Goal: Transaction & Acquisition: Purchase product/service

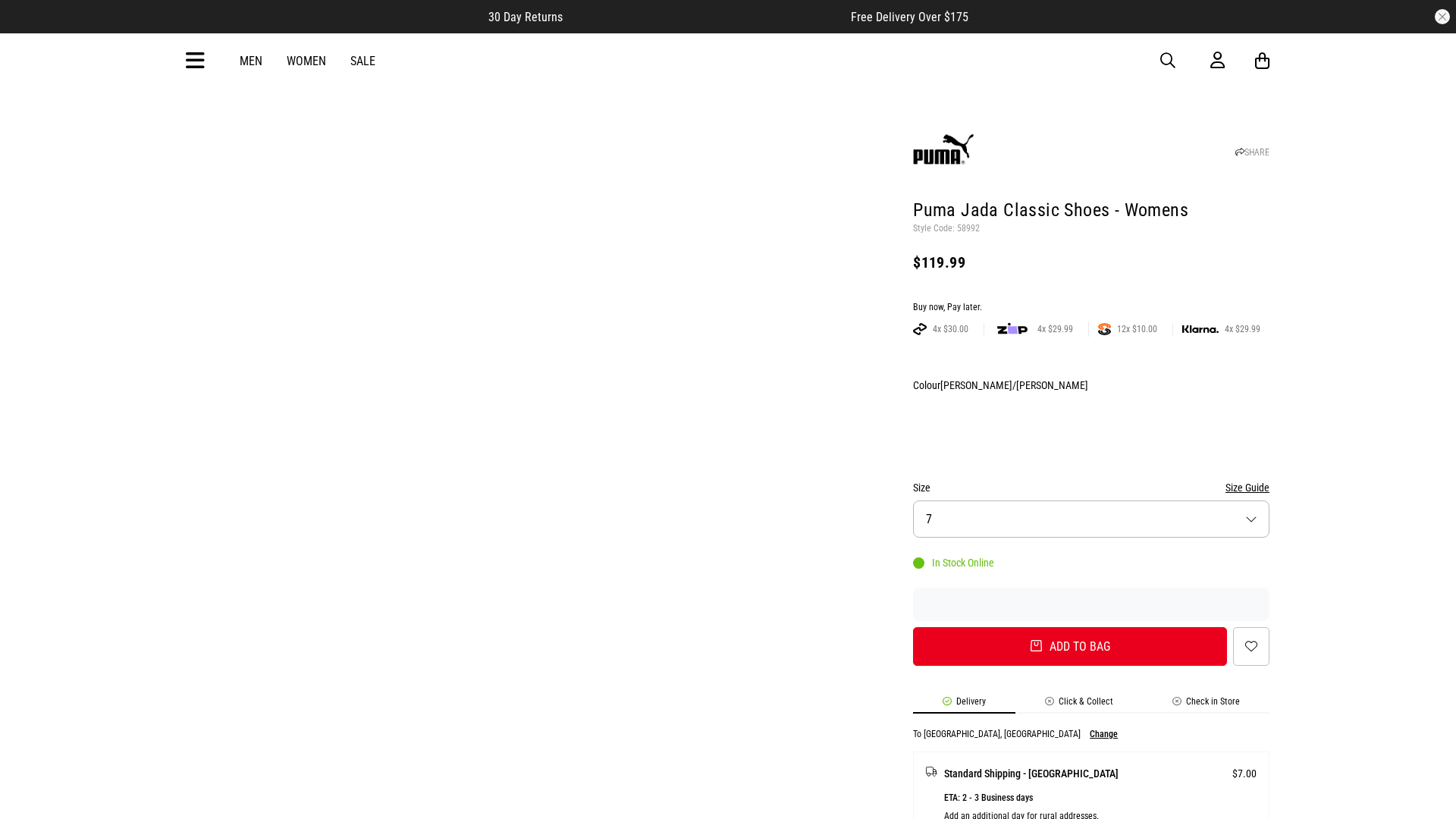
click at [1091, 302] on div "Buy now, Pay later." at bounding box center [1091, 308] width 356 height 12
click at [1070, 628] on button "Add to bag" at bounding box center [1070, 647] width 314 height 39
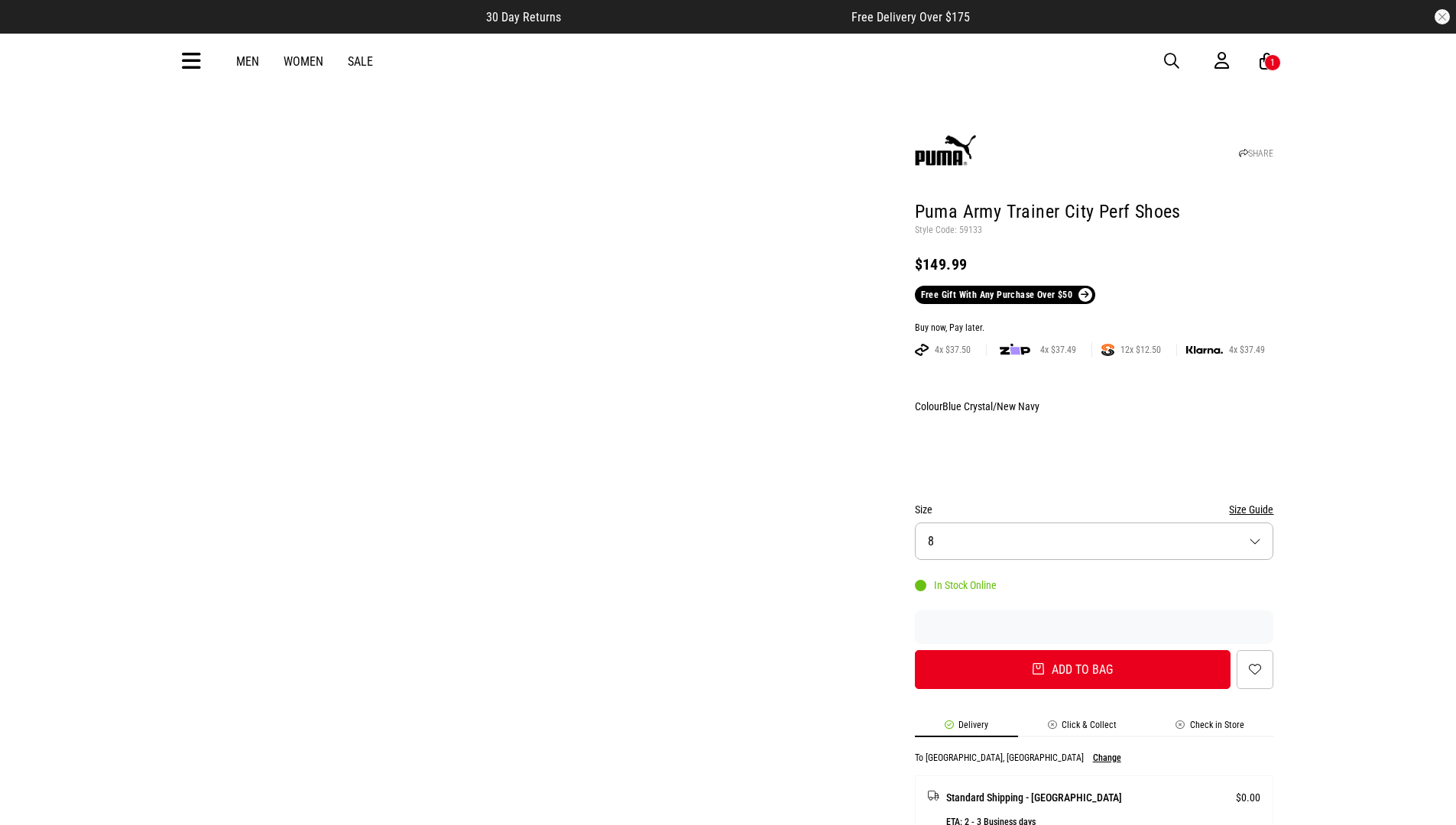
click at [1094, 322] on div "Buy now, Pay later." at bounding box center [1094, 328] width 359 height 12
click at [1072, 650] on button "Add to bag" at bounding box center [1073, 669] width 316 height 39
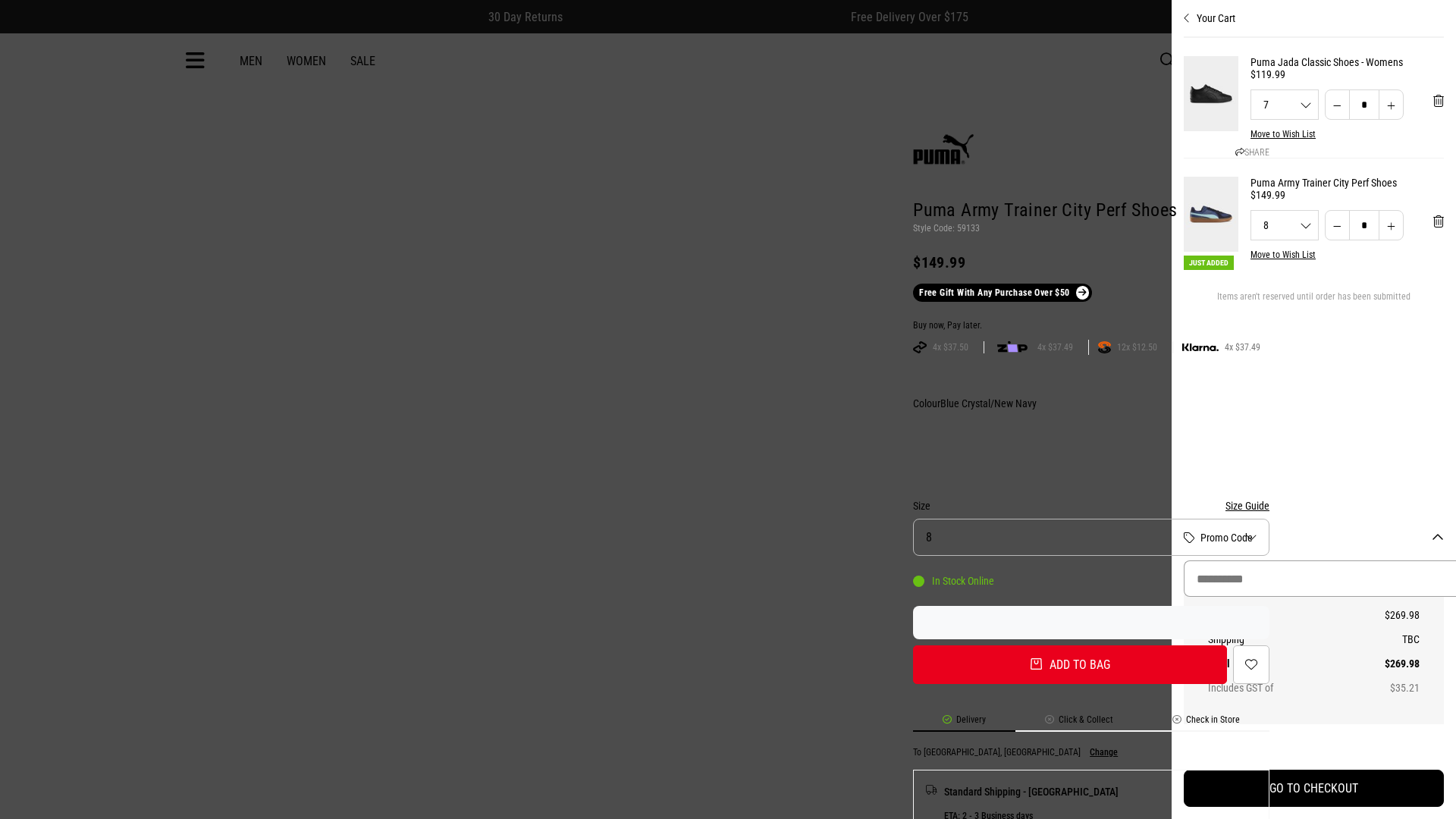
click at [1308, 579] on input "Promo Code" at bounding box center [1325, 579] width 284 height 37
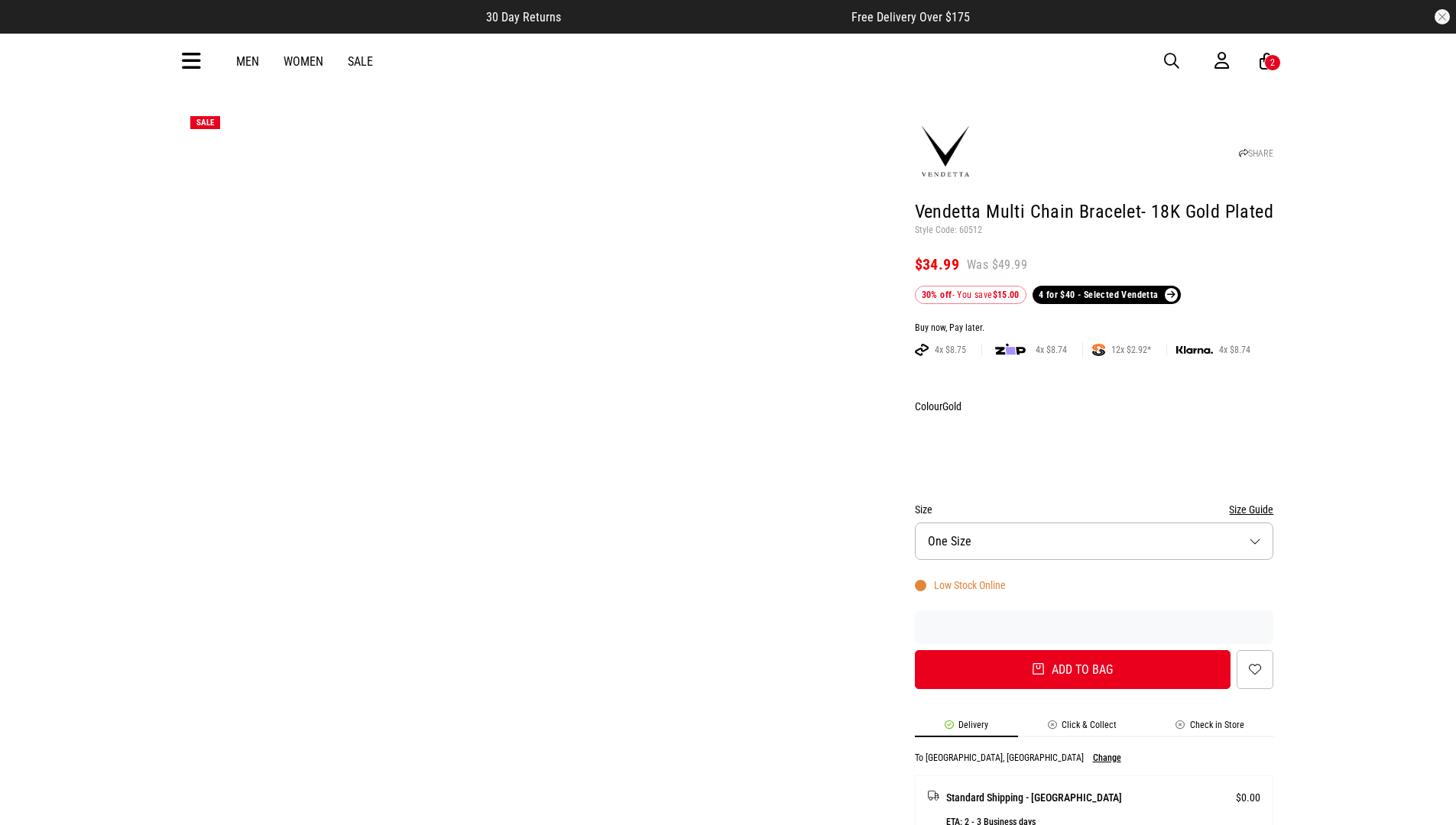
click at [1094, 322] on div "Buy now, Pay later." at bounding box center [1094, 328] width 359 height 12
click at [1072, 650] on button "Add to bag" at bounding box center [1073, 669] width 316 height 39
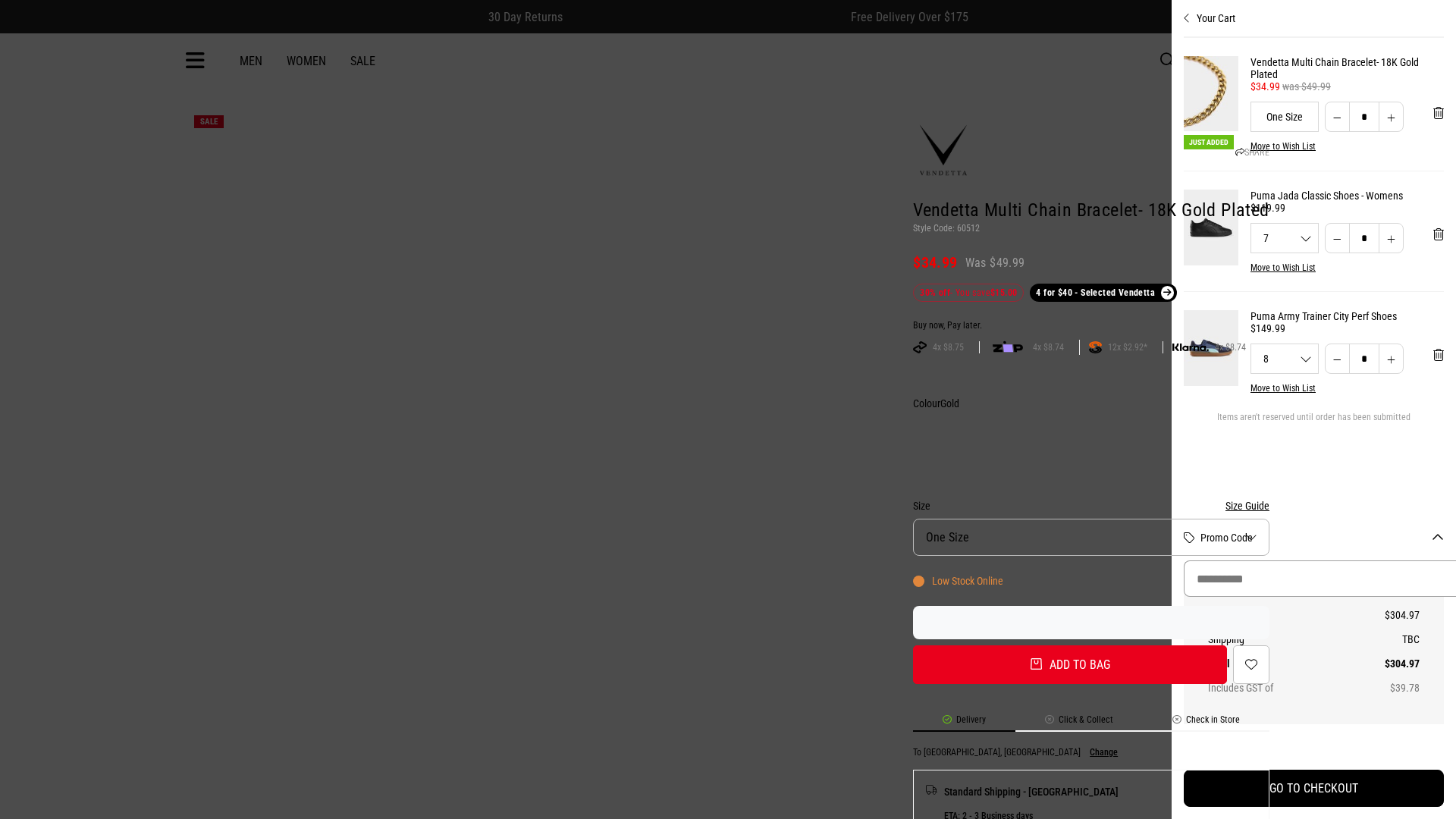
click at [1366, 579] on input "Promo Code" at bounding box center [1325, 579] width 284 height 37
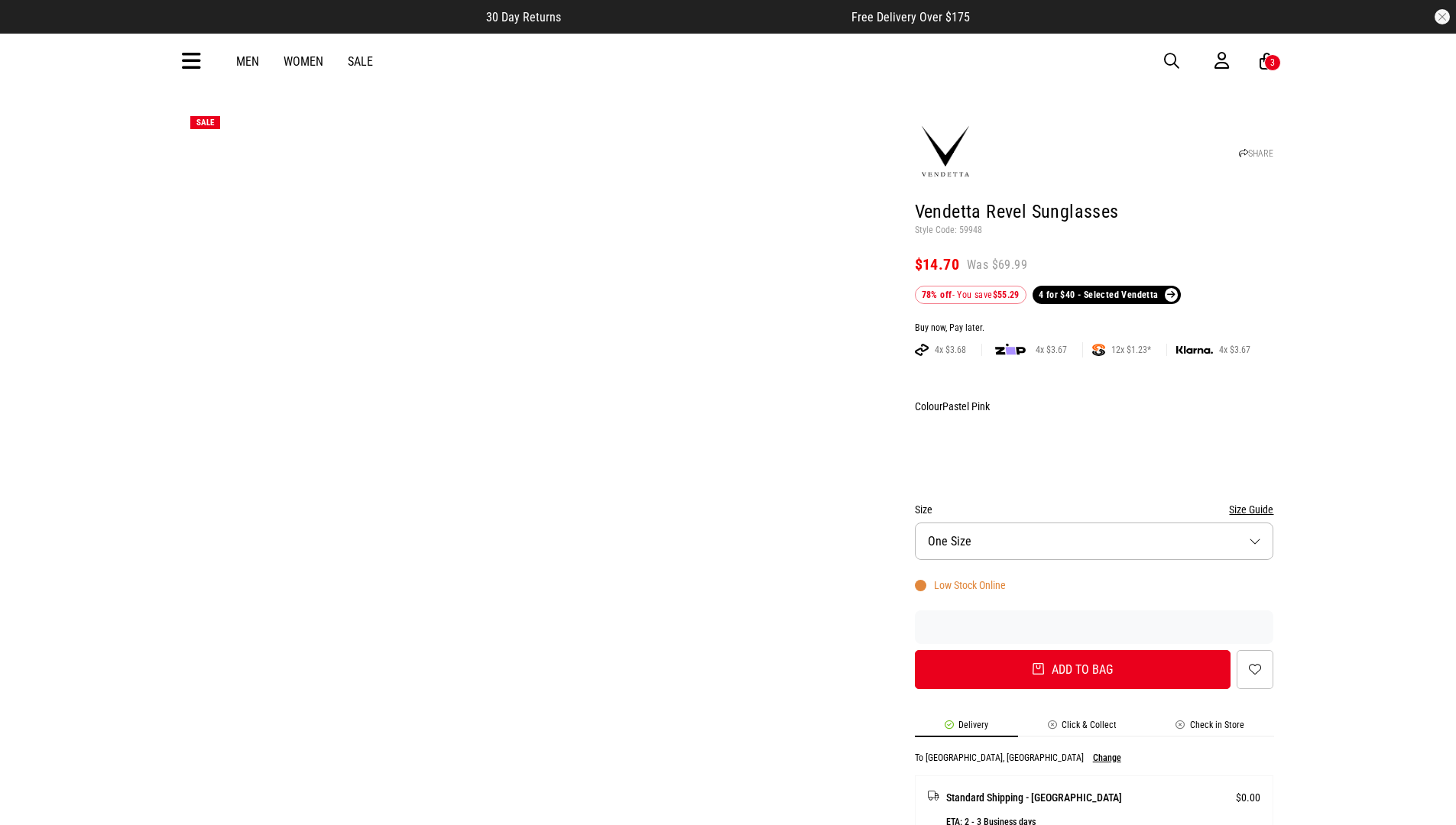
click at [1094, 322] on div "Buy now, Pay later." at bounding box center [1094, 328] width 359 height 12
click at [1072, 650] on button "Add to bag" at bounding box center [1073, 669] width 316 height 39
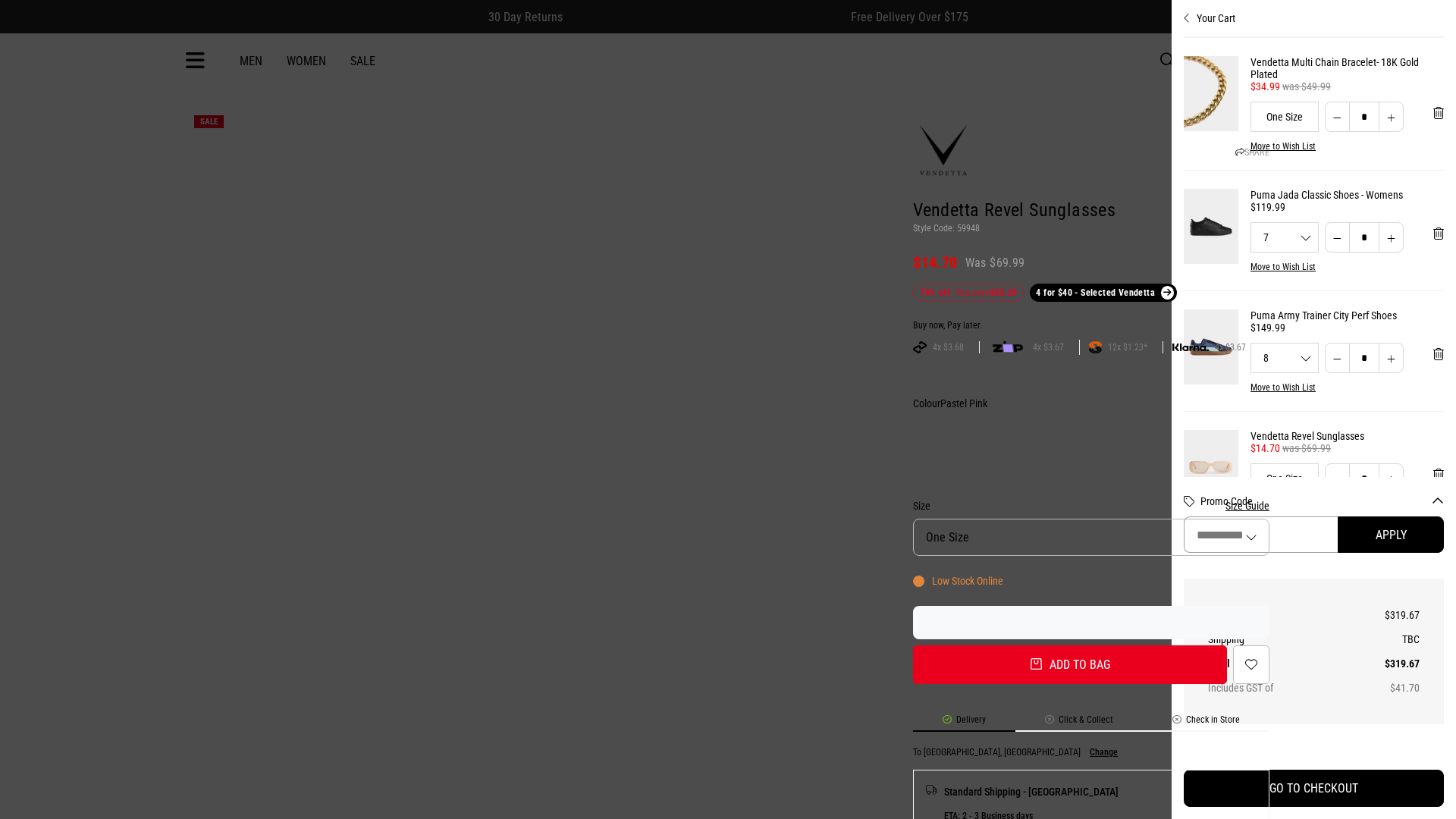
click at [1302, 535] on input "Promo Code" at bounding box center [1260, 535] width 154 height 37
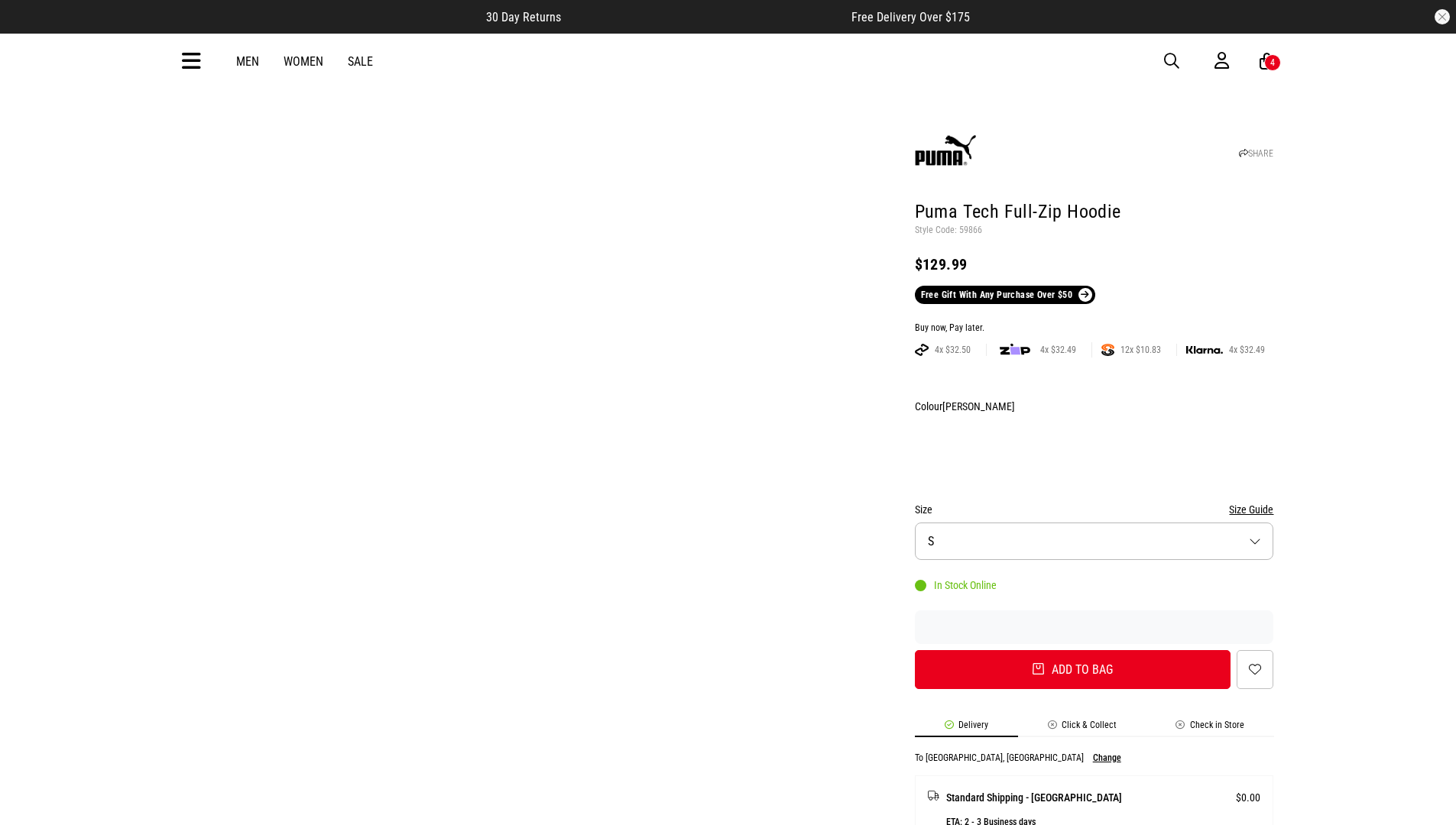
click at [1094, 322] on div "Buy now, Pay later." at bounding box center [1094, 328] width 359 height 12
click at [1072, 650] on button "Add to bag" at bounding box center [1073, 669] width 316 height 39
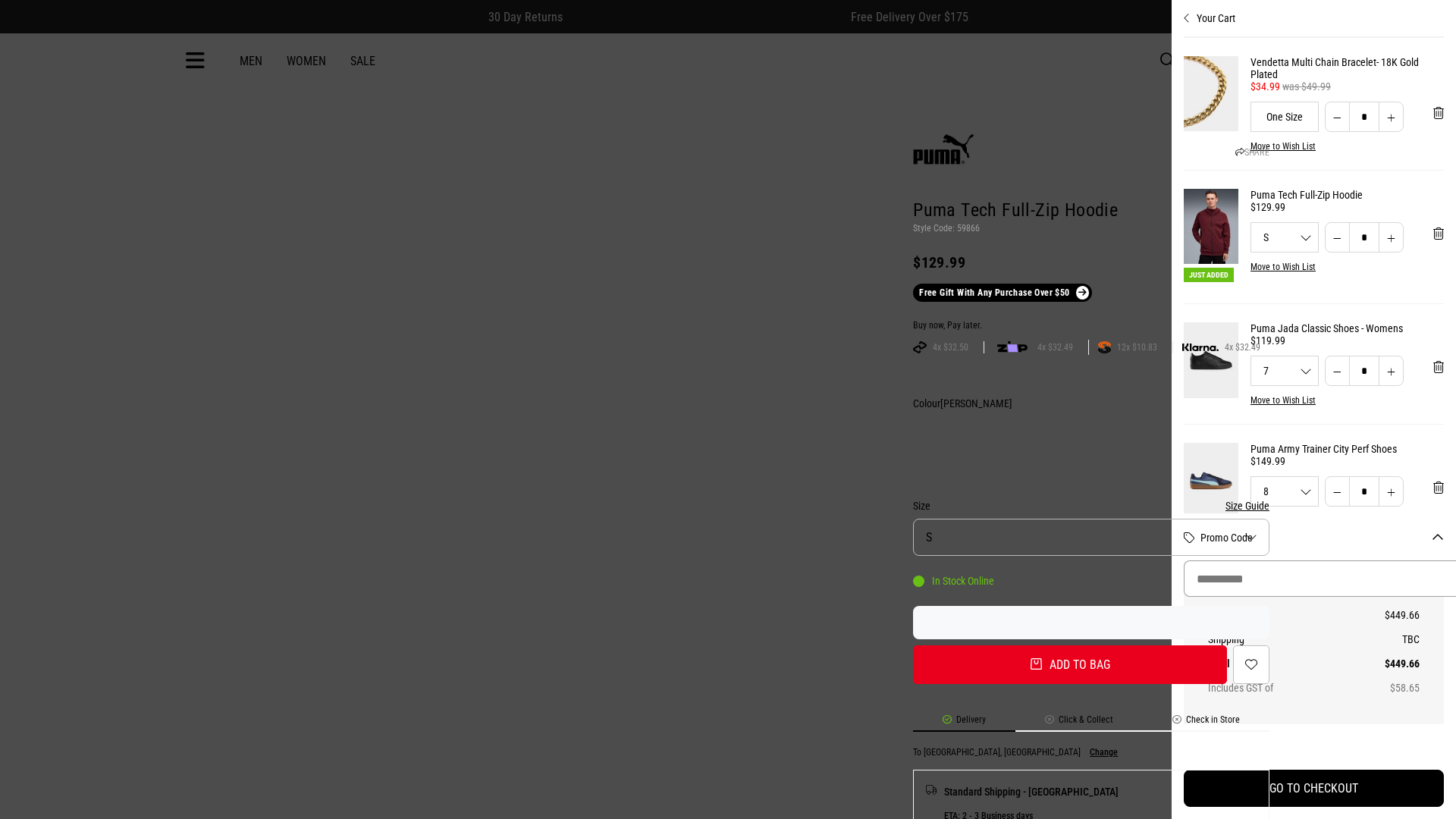
click at [1320, 579] on input "Promo Code" at bounding box center [1325, 579] width 284 height 37
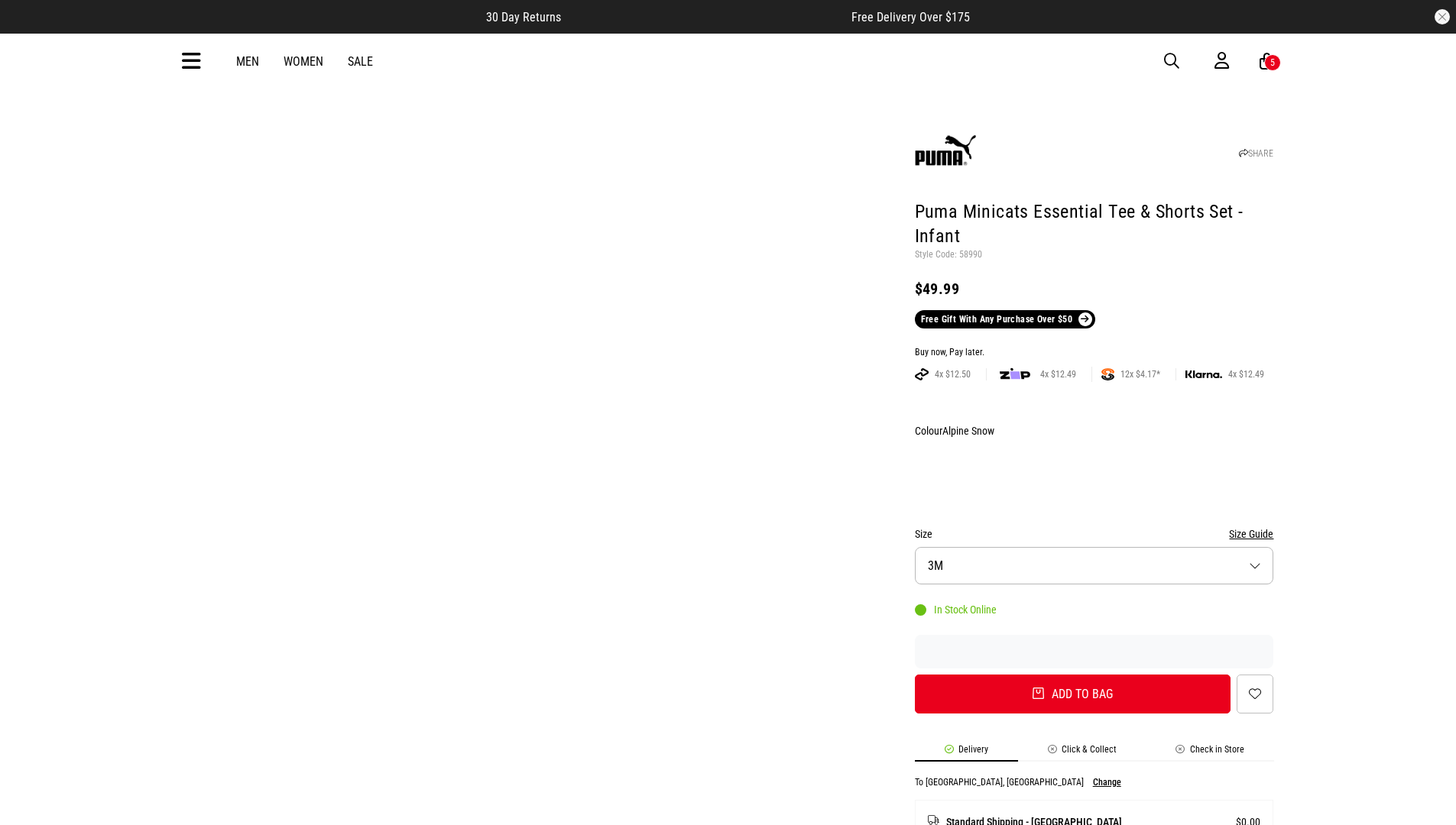
click at [1094, 347] on div "Buy now, Pay later." at bounding box center [1094, 353] width 359 height 12
click at [1072, 675] on button "Add to bag" at bounding box center [1073, 694] width 316 height 39
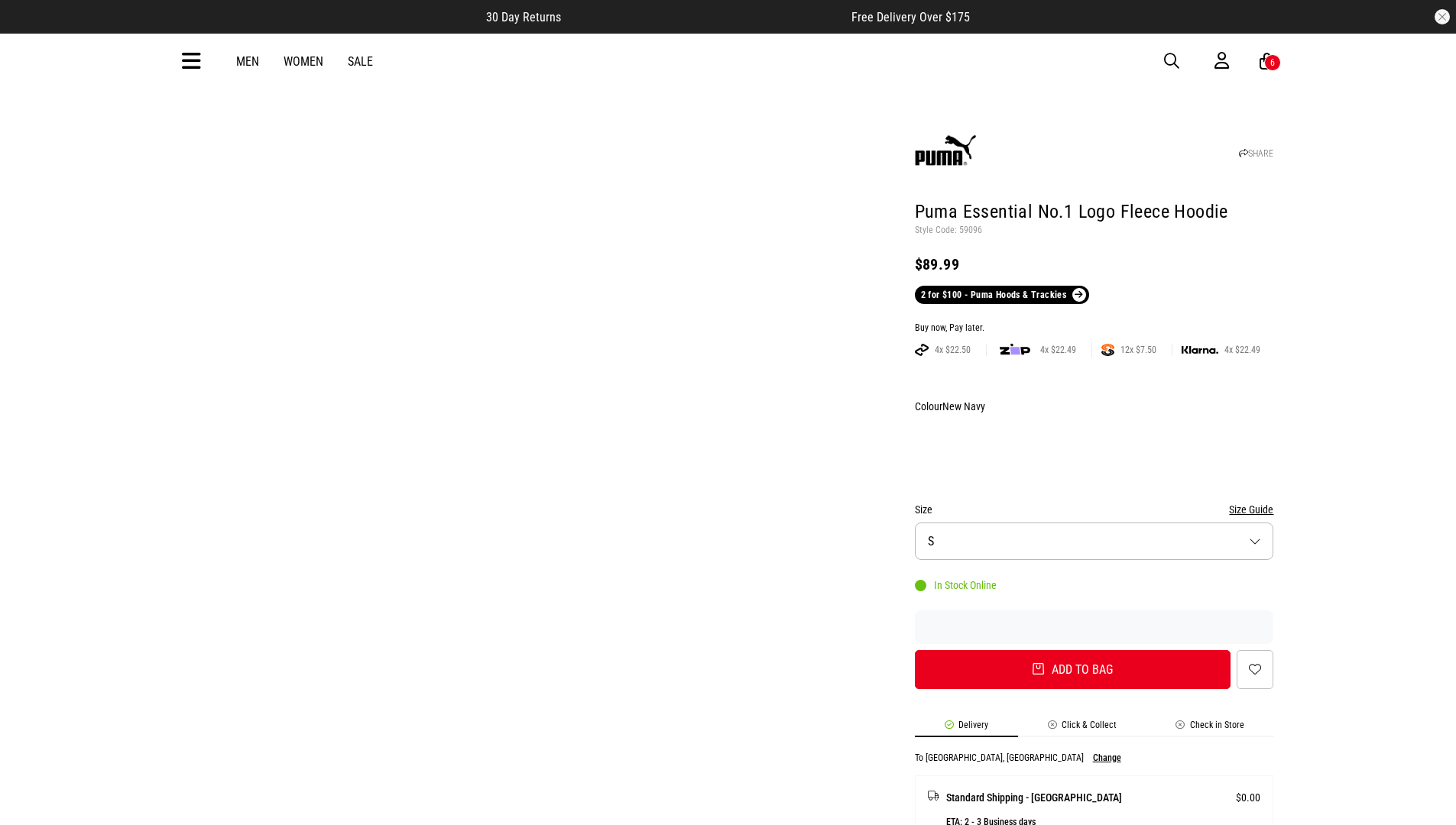
click at [1094, 322] on div "Buy now, Pay later." at bounding box center [1094, 328] width 359 height 12
click at [1072, 650] on button "Add to bag" at bounding box center [1073, 669] width 316 height 39
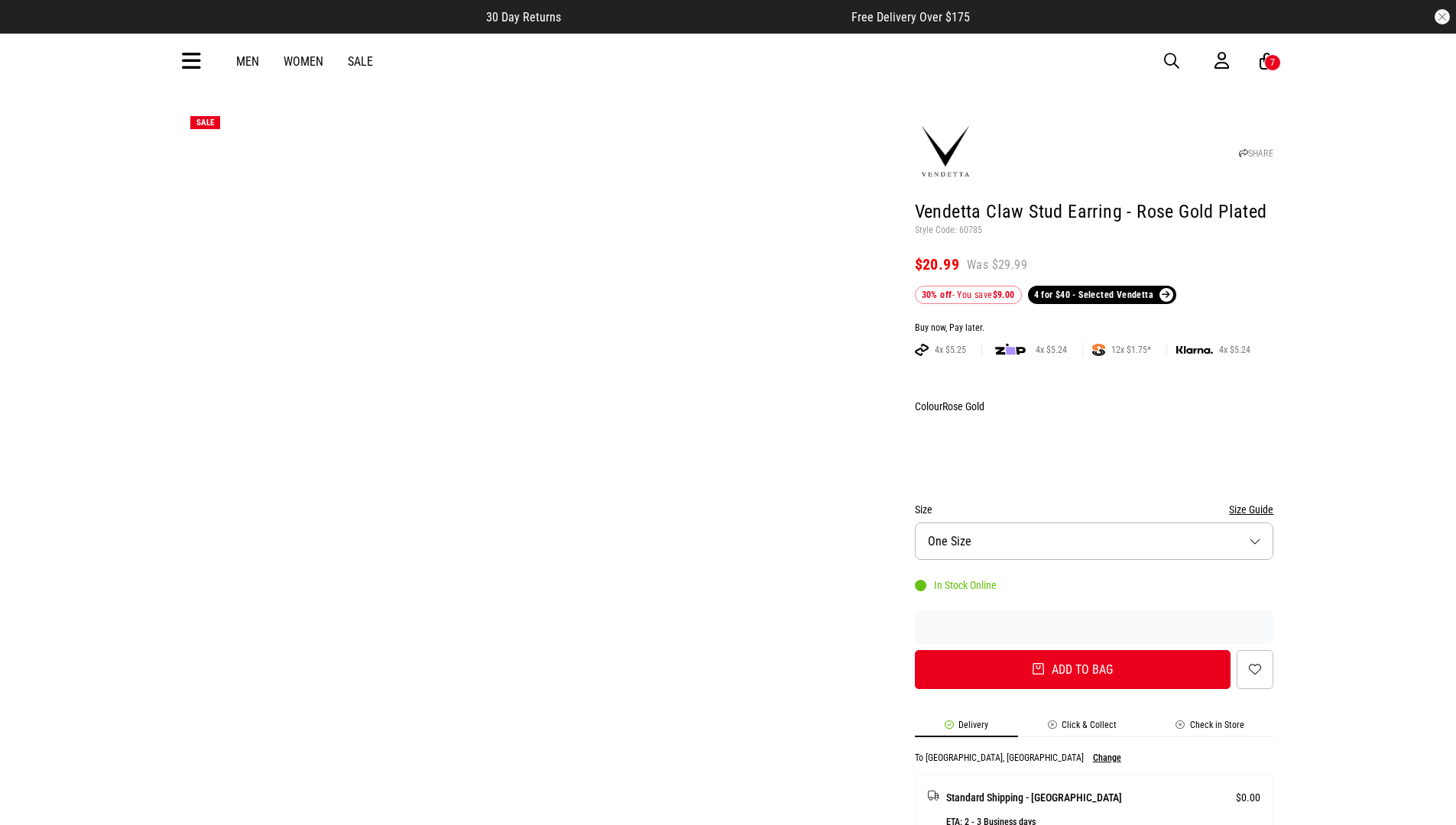
click at [1094, 322] on div "Buy now, Pay later." at bounding box center [1094, 328] width 359 height 12
click at [1072, 650] on button "Add to bag" at bounding box center [1073, 669] width 316 height 39
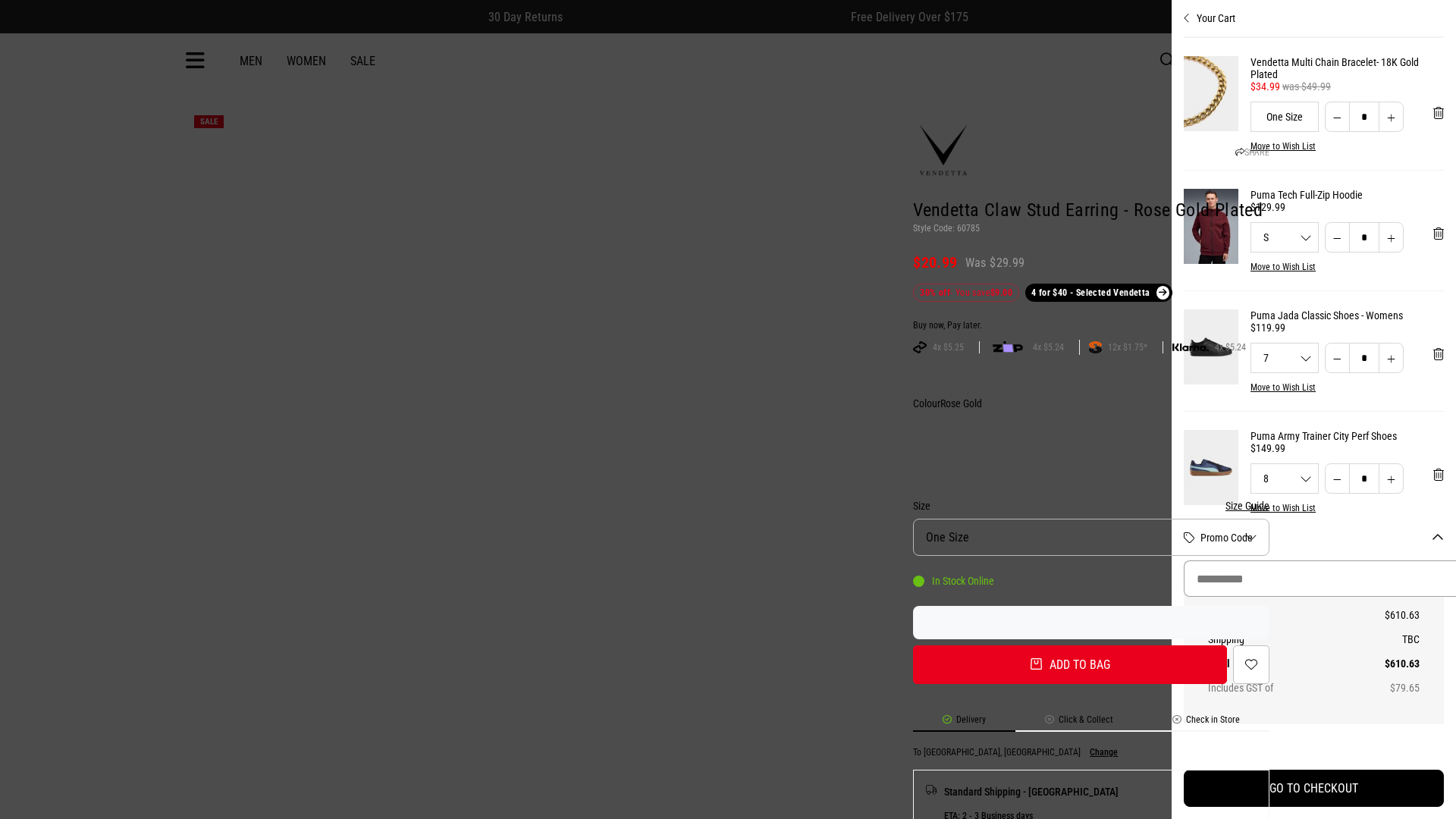
click at [1324, 579] on input "Promo Code" at bounding box center [1325, 579] width 284 height 37
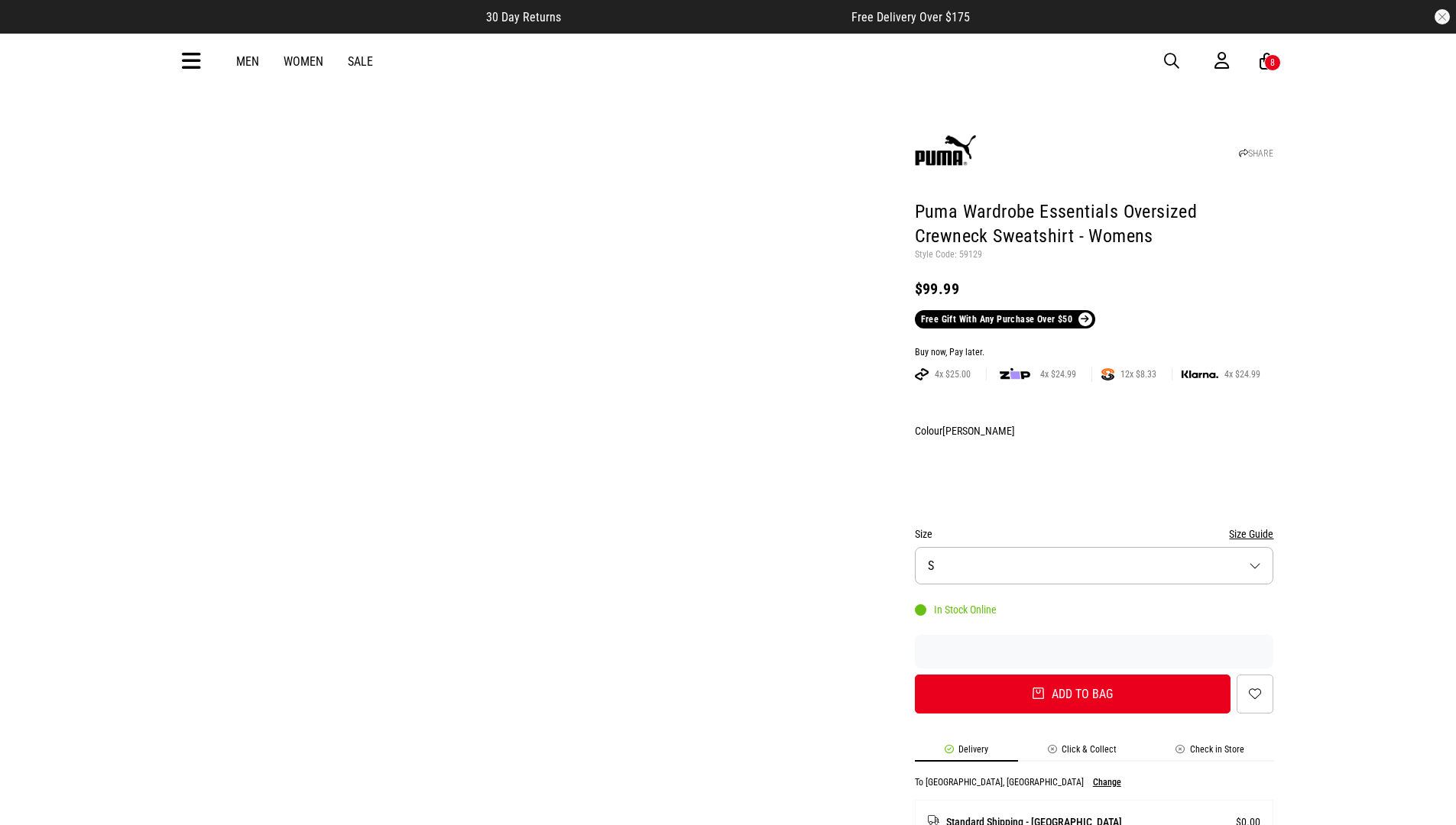
click at [1094, 347] on div "Buy now, Pay later." at bounding box center [1094, 353] width 359 height 12
click at [1072, 675] on button "Add to bag" at bounding box center [1073, 694] width 316 height 39
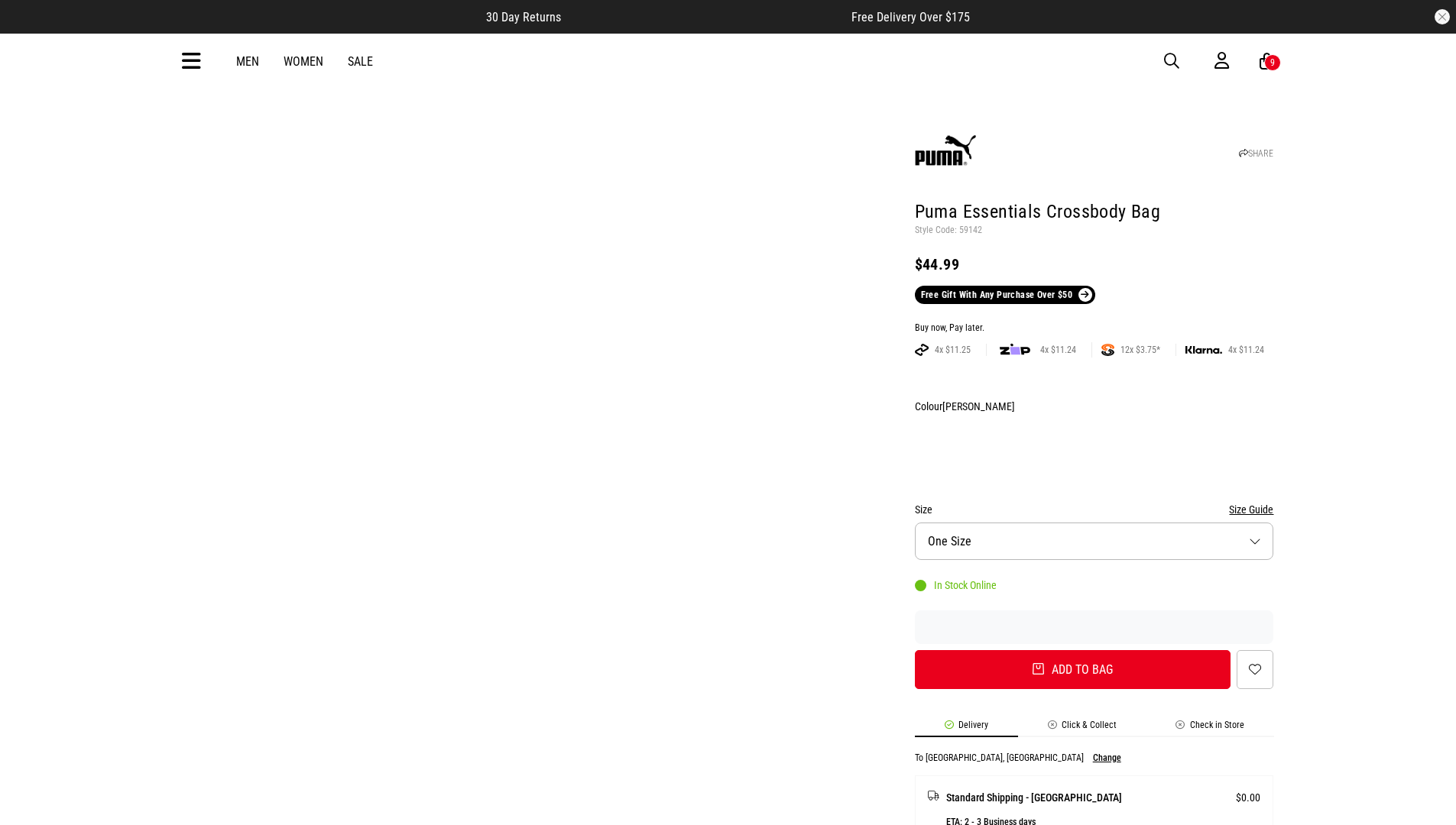
click at [1094, 322] on div "Buy now, Pay later." at bounding box center [1094, 328] width 359 height 12
click at [1072, 650] on button "Add to bag" at bounding box center [1073, 669] width 316 height 39
